Goal: Transaction & Acquisition: Purchase product/service

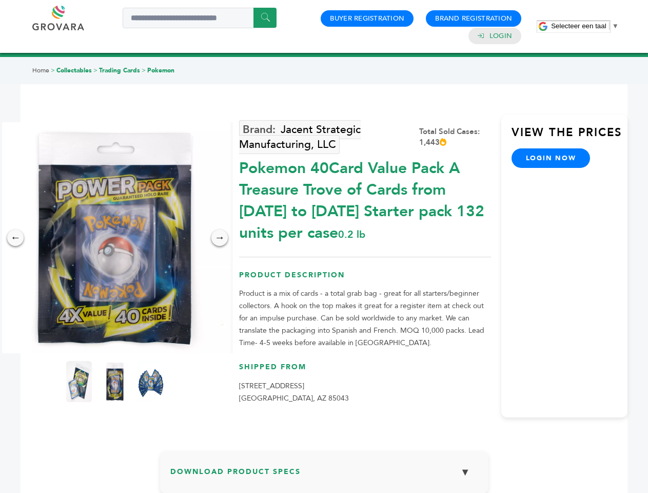
click at [585, 26] on span "Selecteer een taal" at bounding box center [578, 26] width 55 height 8
click at [115, 238] on img at bounding box center [114, 237] width 231 height 231
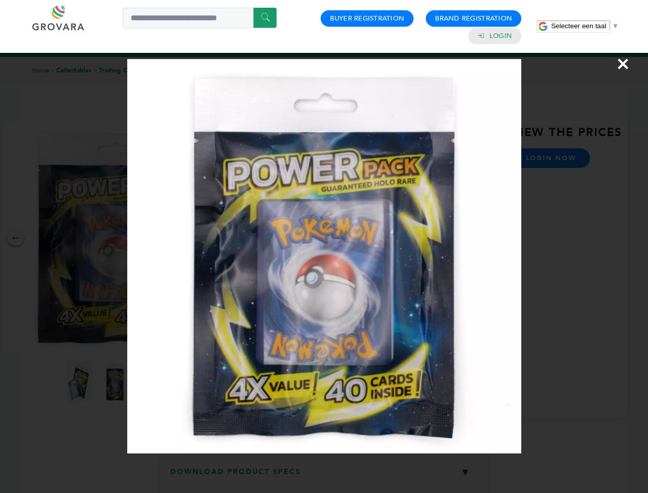
click at [15, 238] on div "×" at bounding box center [324, 246] width 648 height 493
click at [220, 238] on div "→" at bounding box center [219, 237] width 16 height 16
click at [79, 381] on img at bounding box center [79, 381] width 26 height 41
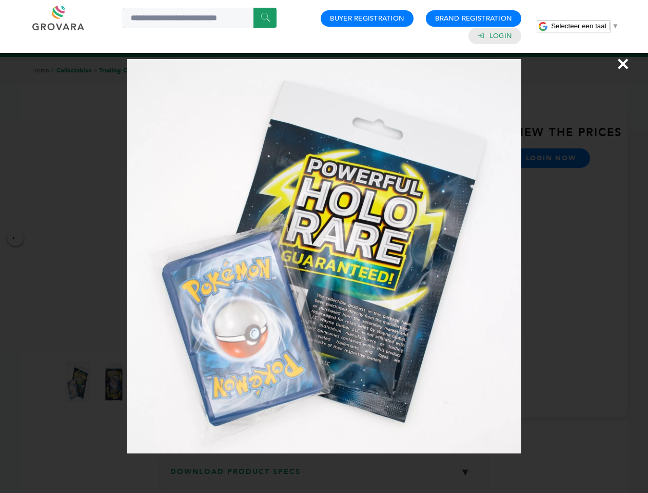
click at [115, 381] on div "×" at bounding box center [324, 246] width 648 height 493
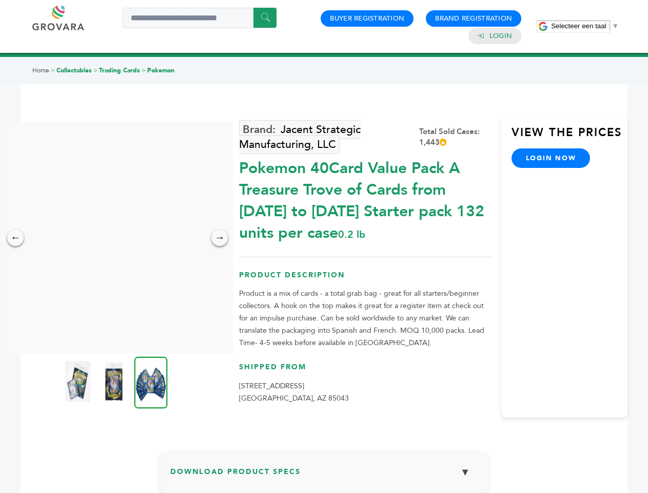
click at [151, 381] on img at bounding box center [150, 382] width 33 height 52
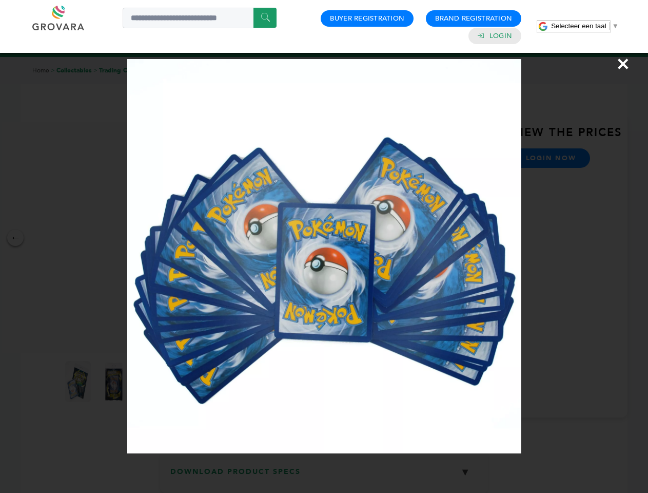
click at [324, 476] on div "×" at bounding box center [324, 246] width 648 height 493
